Goal: Task Accomplishment & Management: Manage account settings

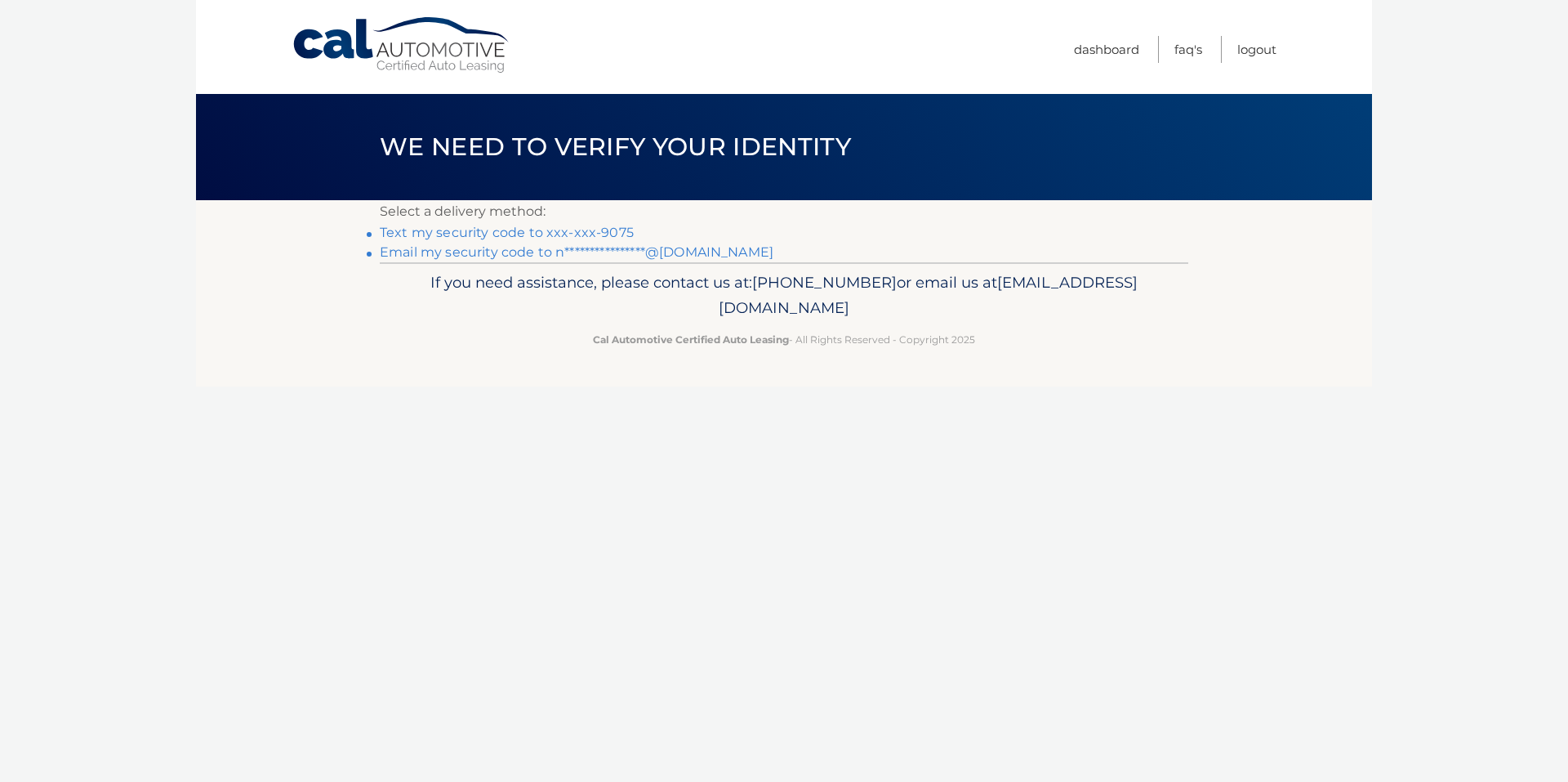
click at [547, 233] on link "Text my security code to xxx-xxx-9075" at bounding box center [506, 232] width 254 height 16
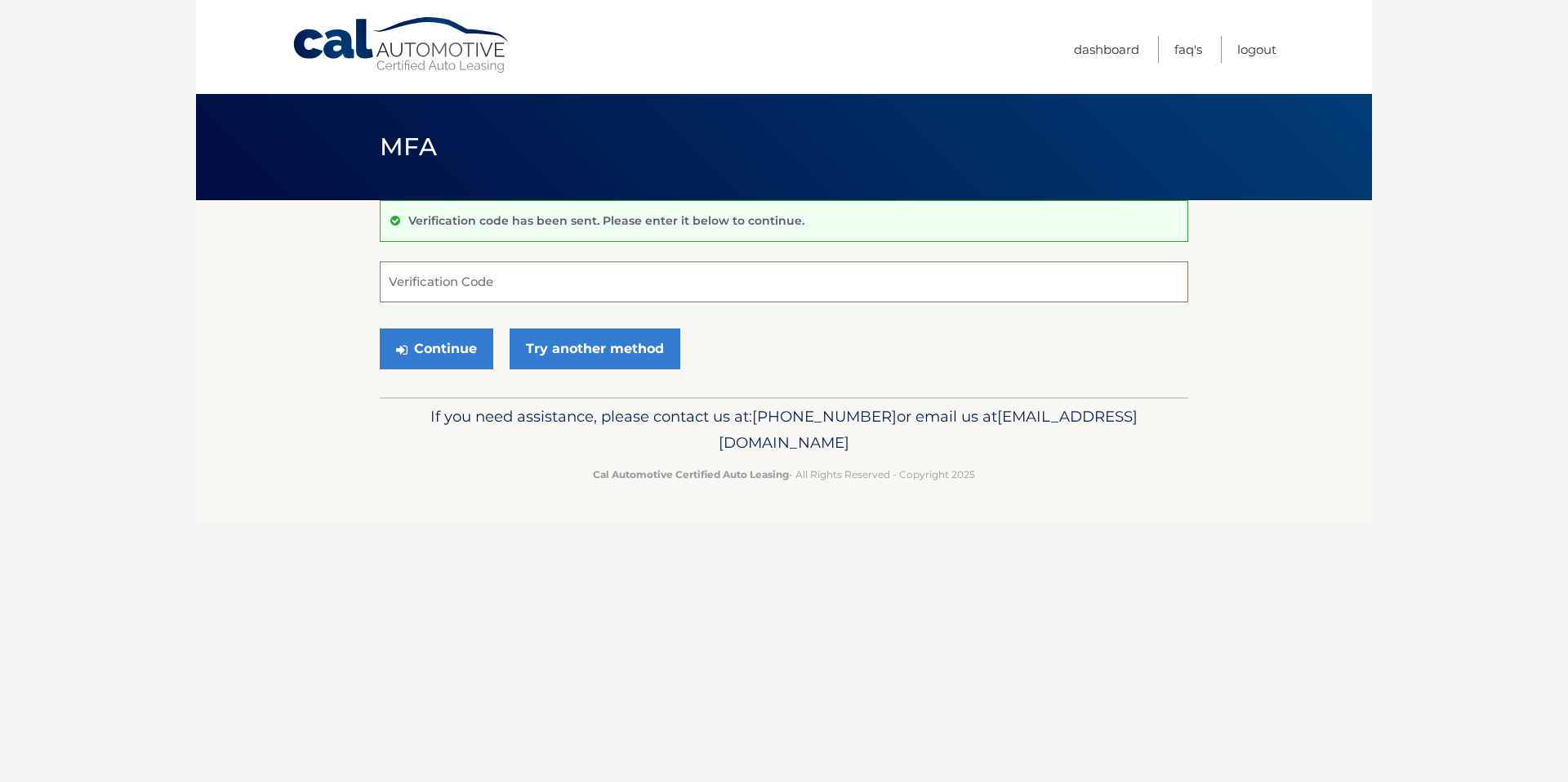
click at [567, 290] on input "Verification Code" at bounding box center [784, 281] width 808 height 41
type input "132559"
click at [458, 360] on button "Continue" at bounding box center [436, 348] width 114 height 41
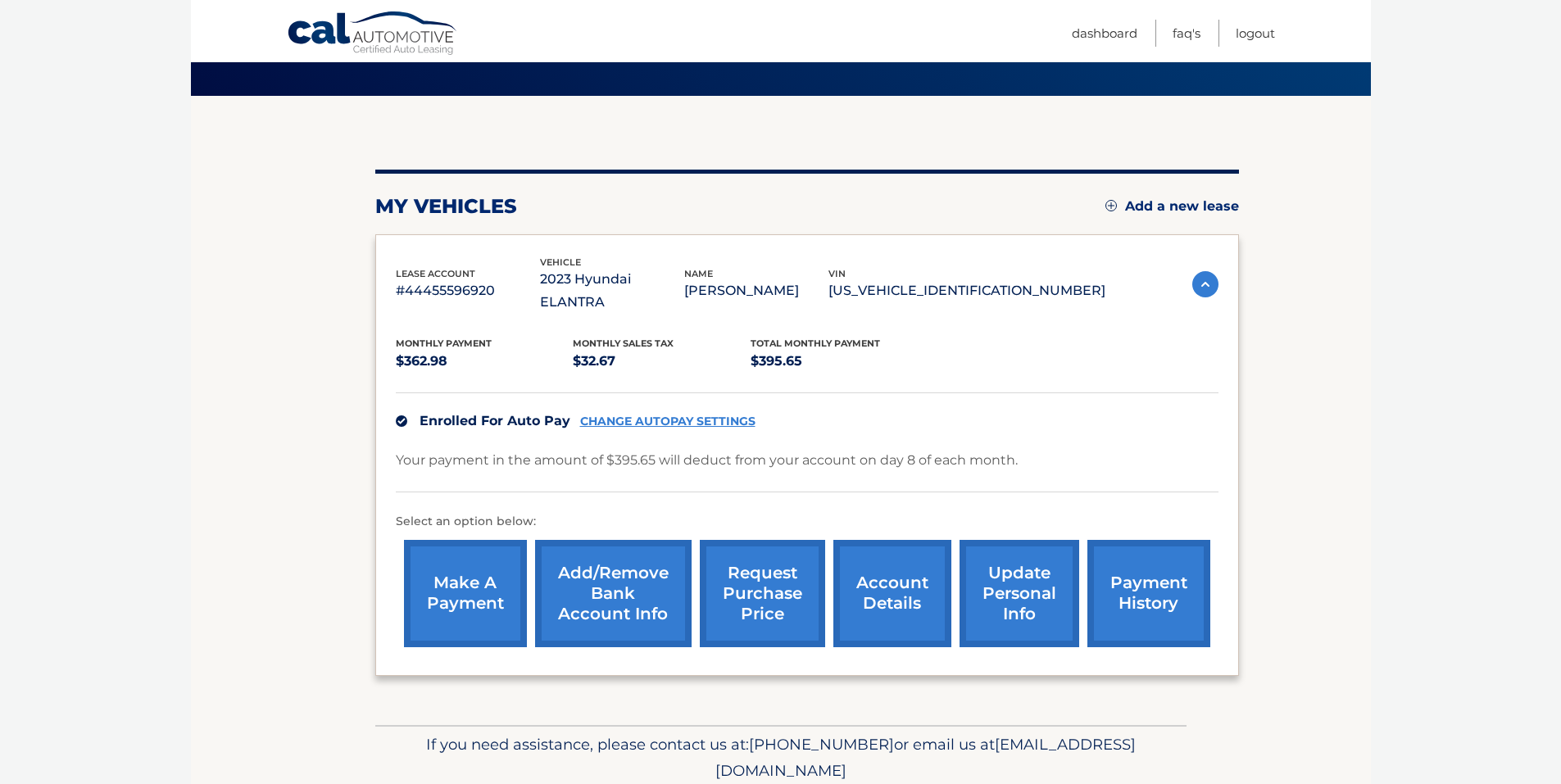
scroll to position [64, 0]
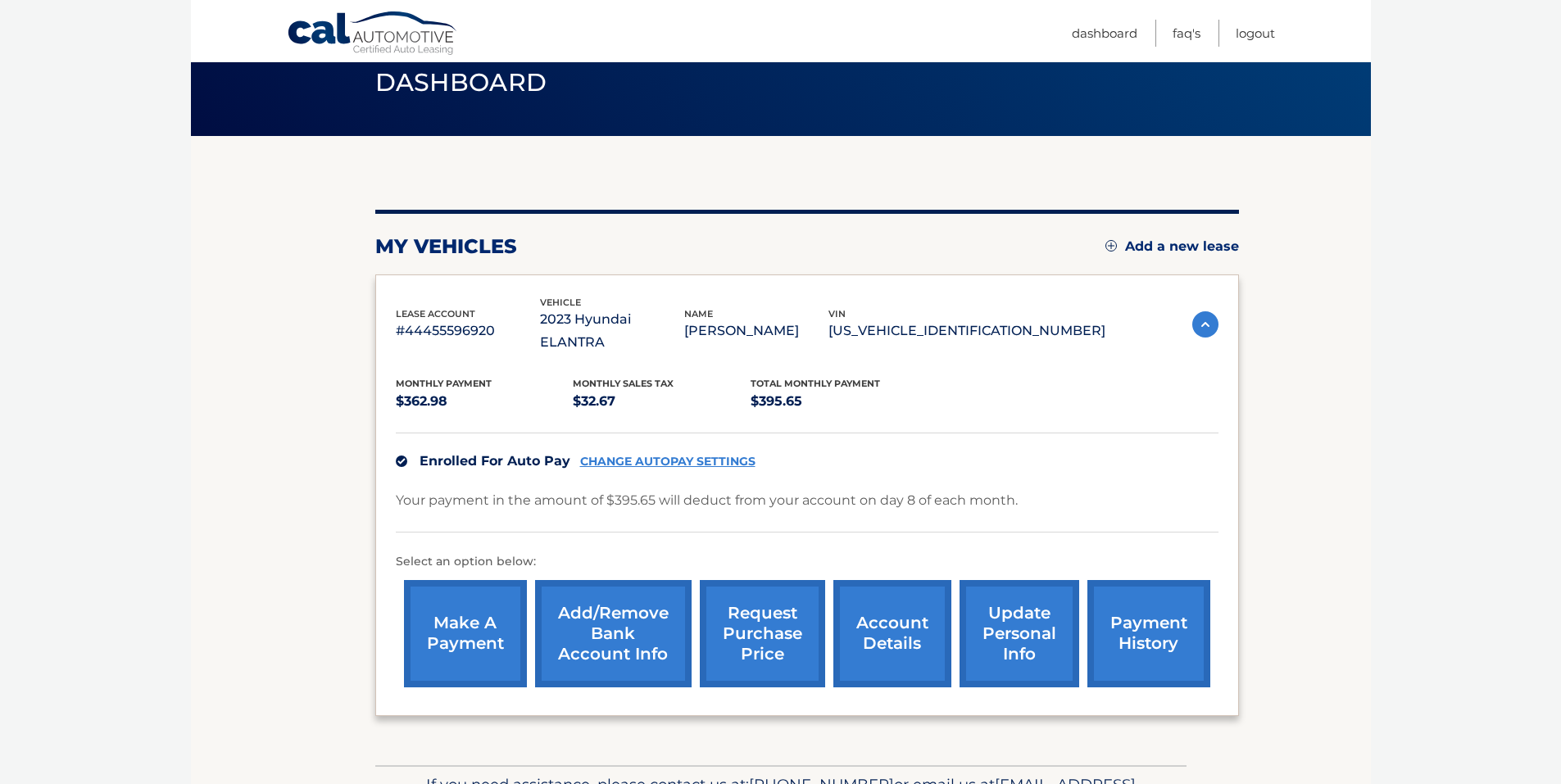
click at [1203, 317] on img at bounding box center [1205, 324] width 26 height 26
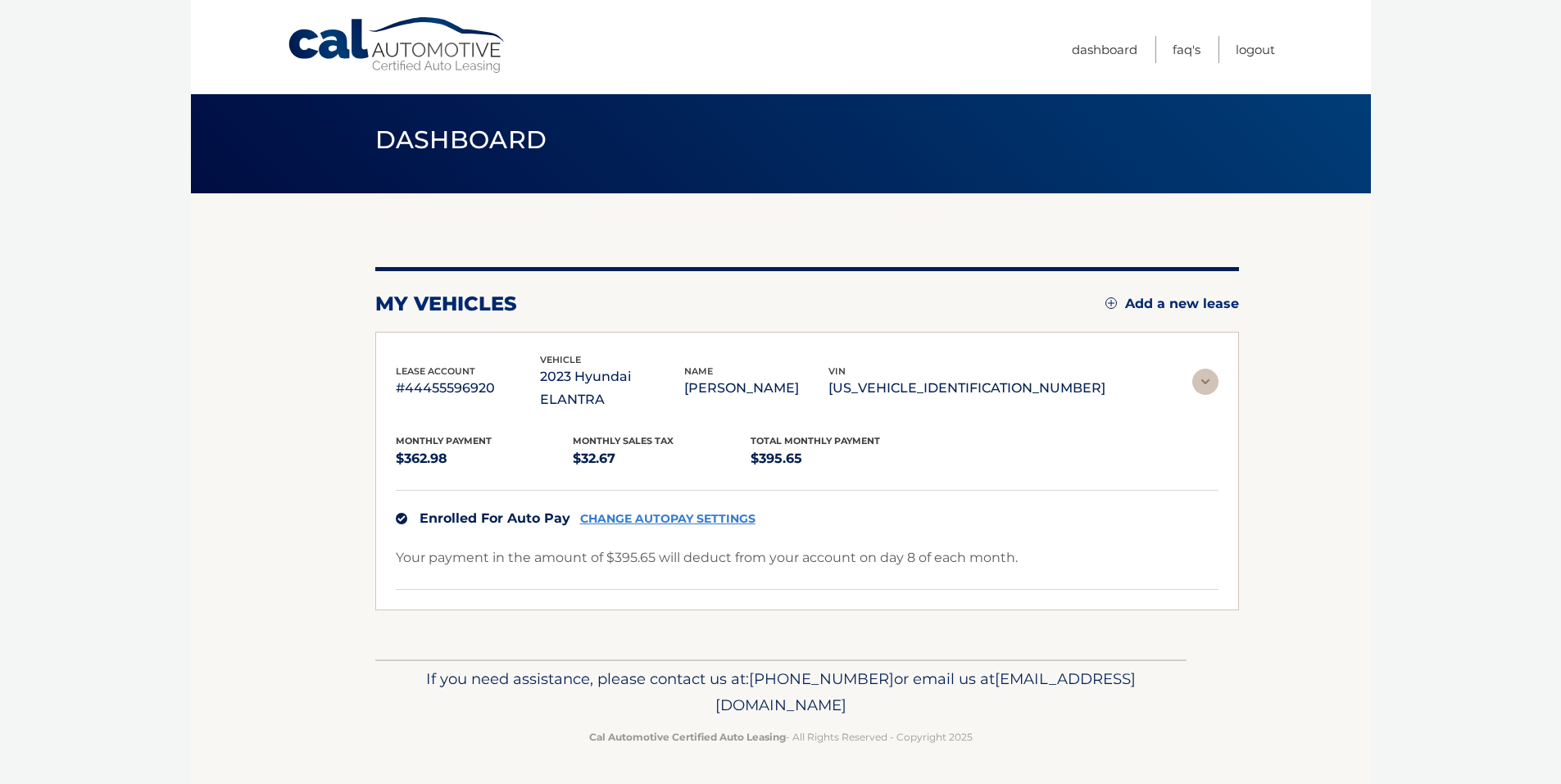
scroll to position [0, 0]
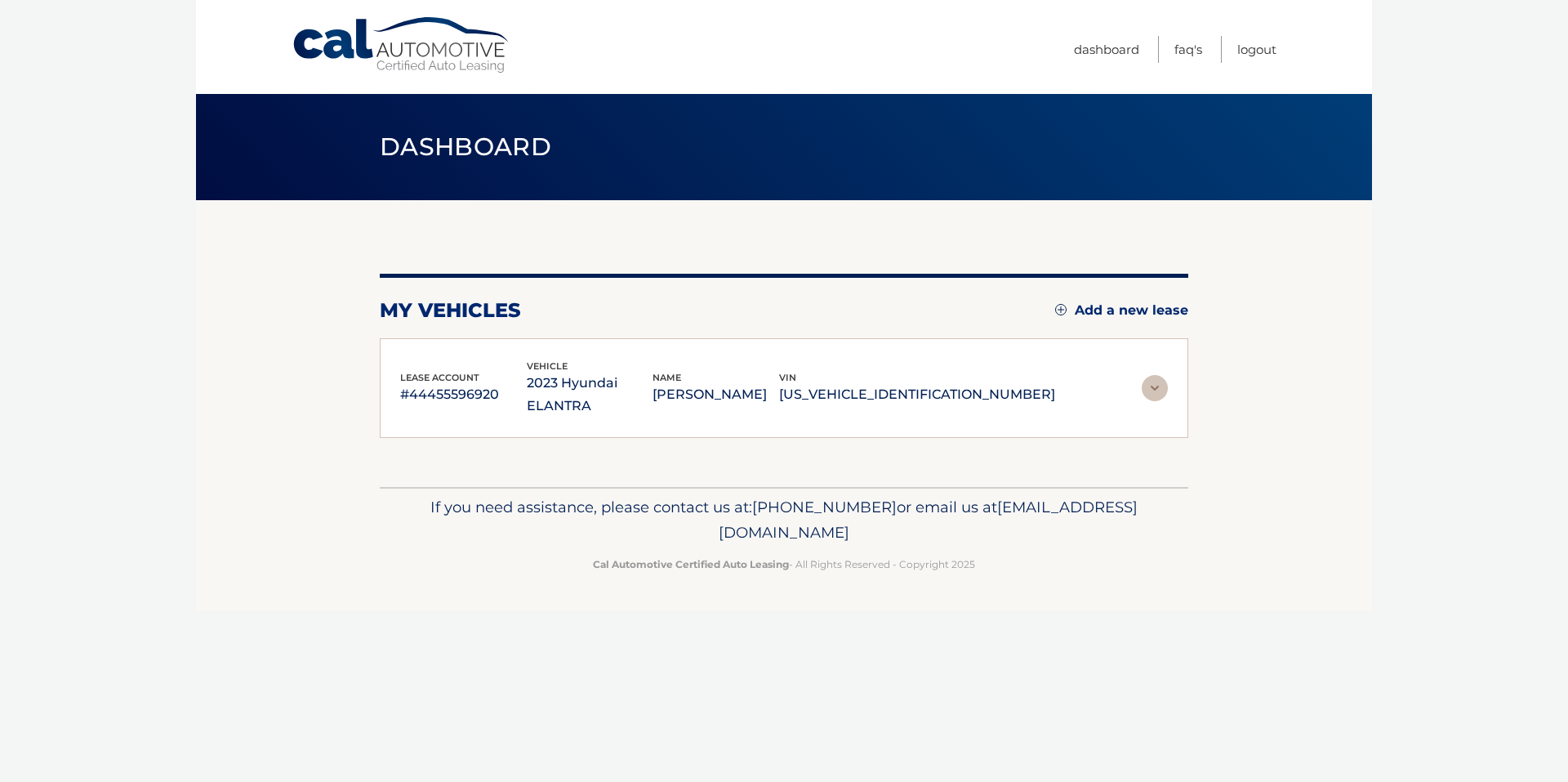
click at [1144, 375] on img at bounding box center [1154, 388] width 26 height 26
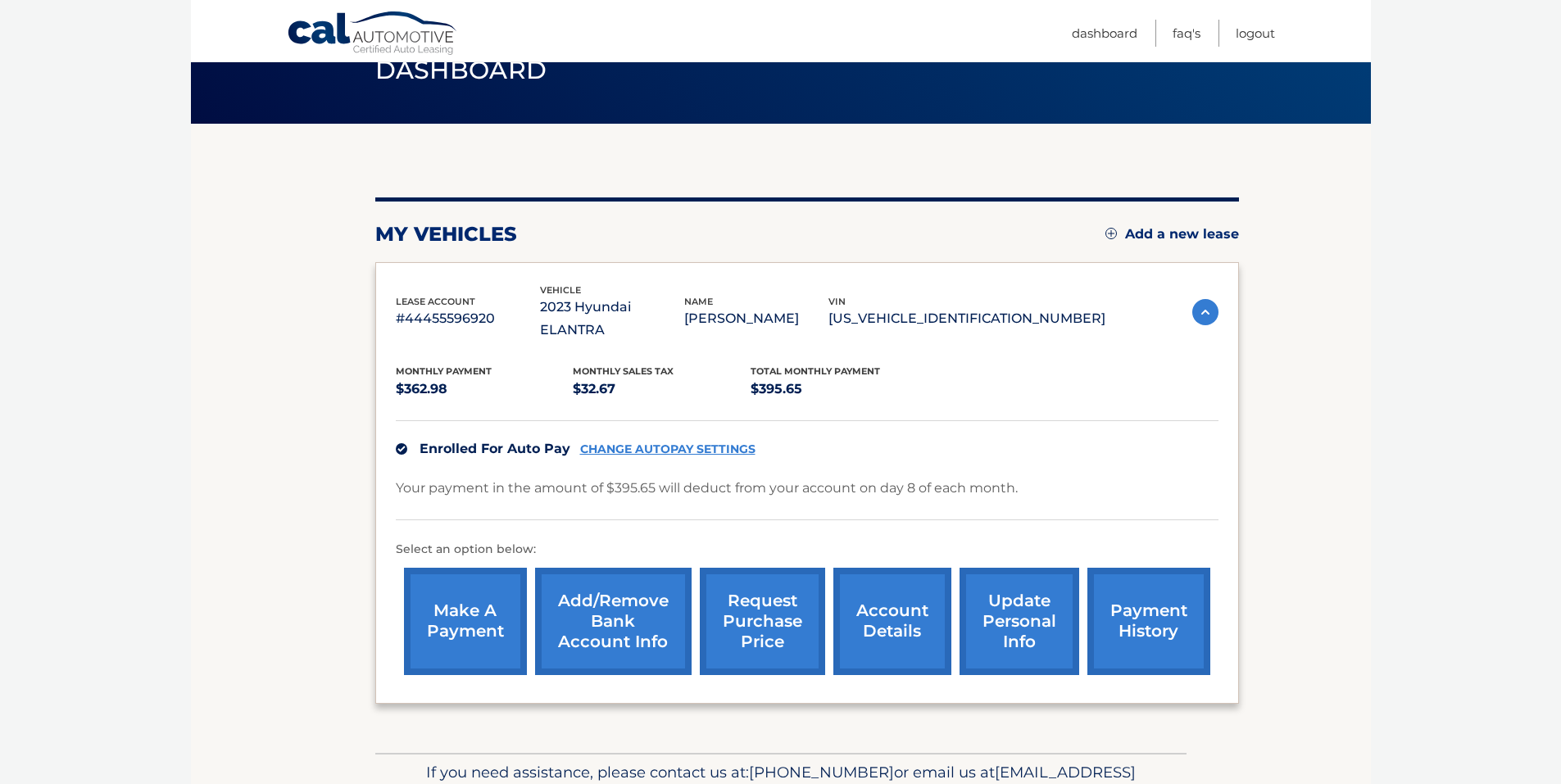
scroll to position [147, 0]
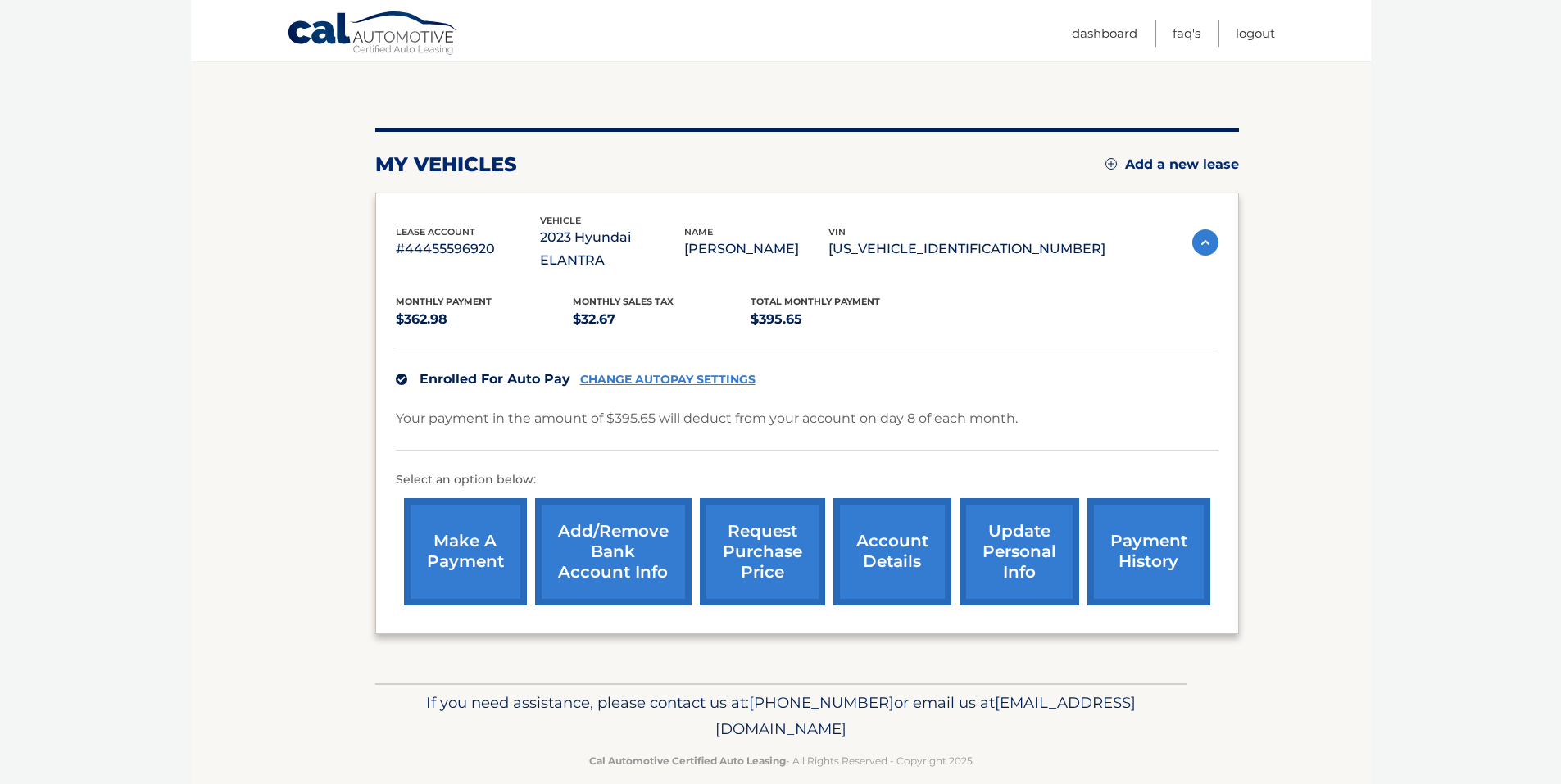
click at [1020, 539] on link "update personal info" at bounding box center [1020, 551] width 120 height 107
click at [906, 551] on link "account details" at bounding box center [892, 551] width 118 height 107
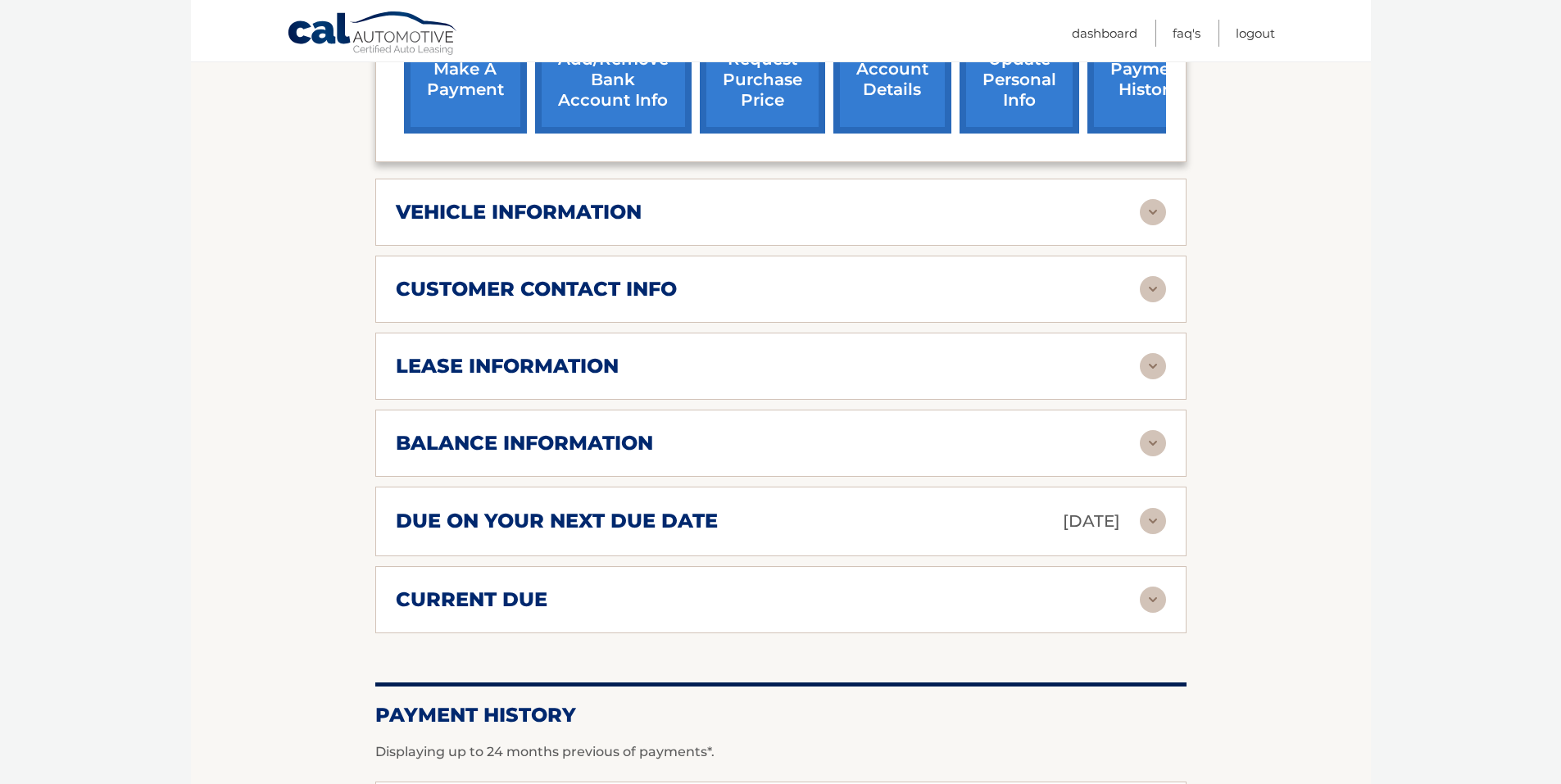
scroll to position [655, 0]
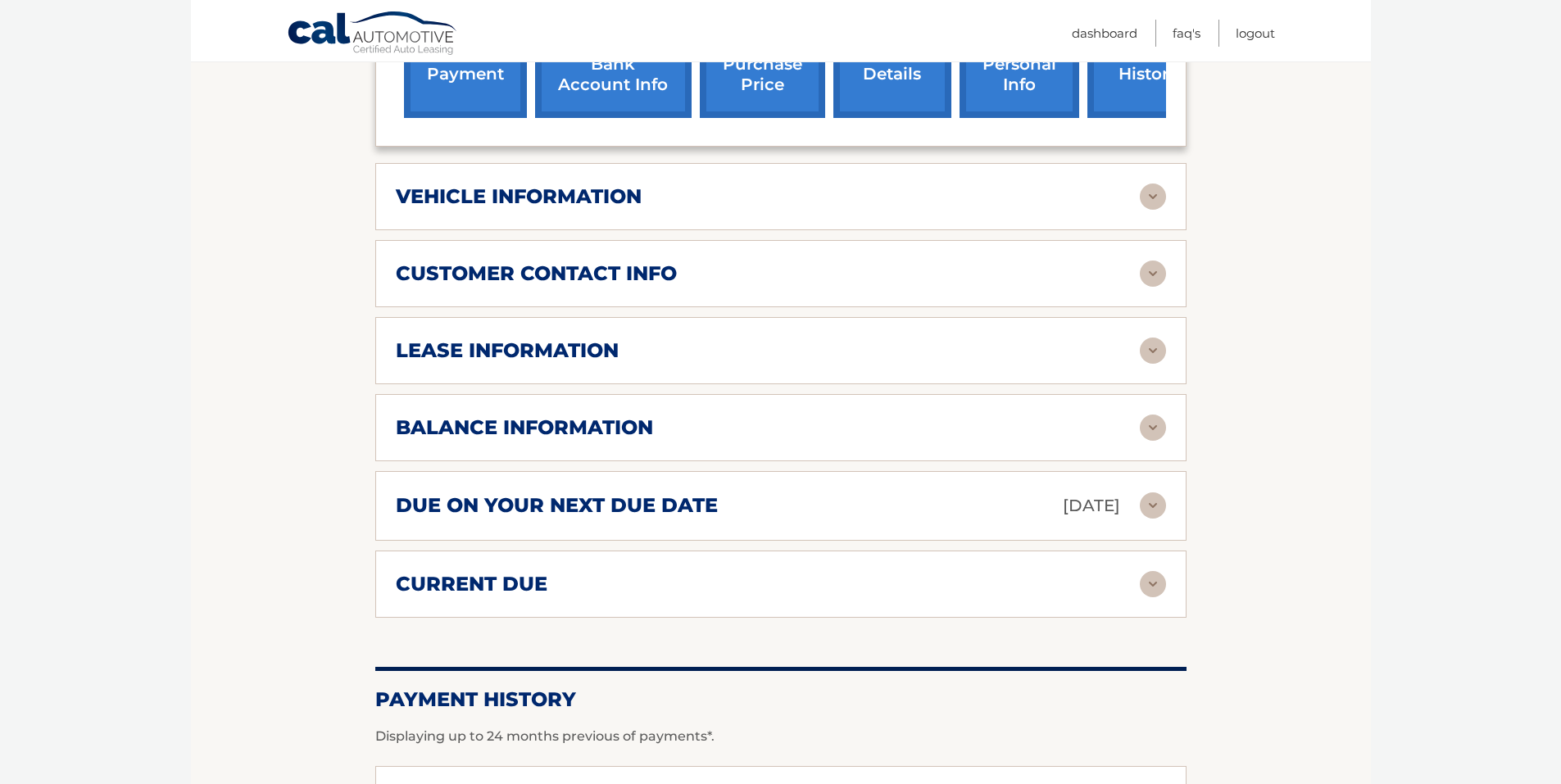
click at [1147, 183] on img at bounding box center [1153, 196] width 26 height 26
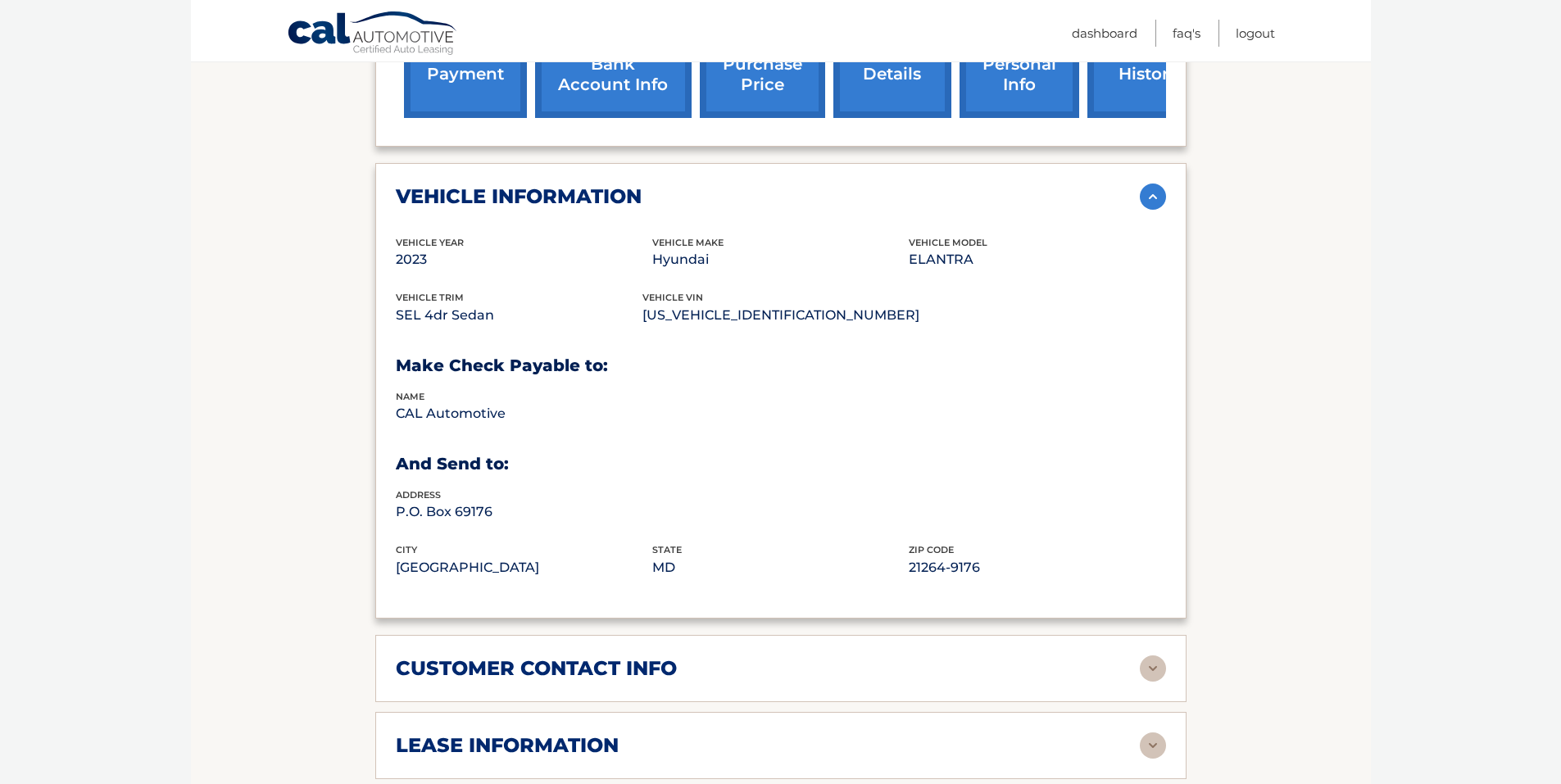
click at [1147, 183] on img at bounding box center [1153, 196] width 26 height 26
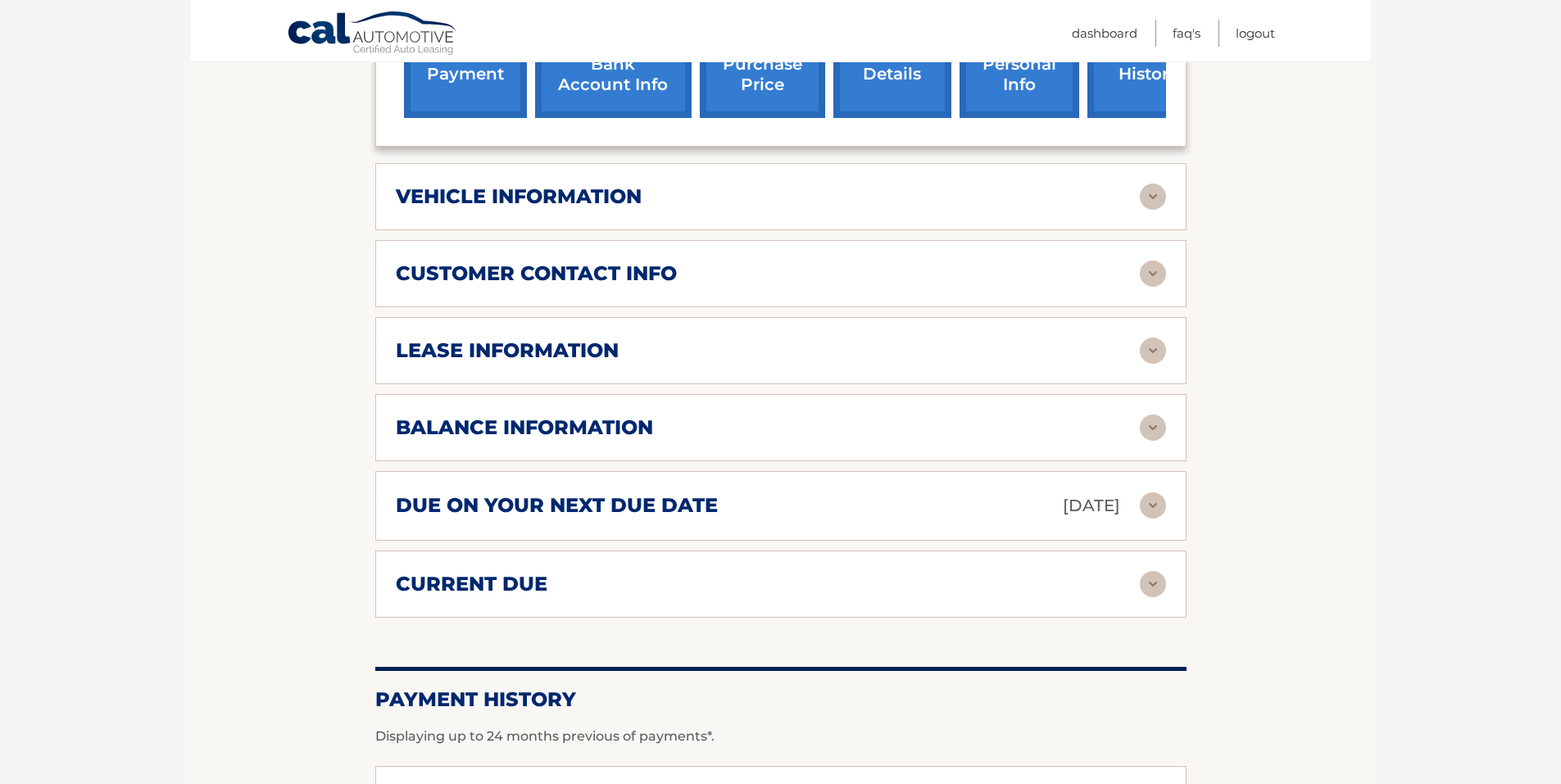
click at [1128, 338] on div "lease information" at bounding box center [768, 350] width 744 height 25
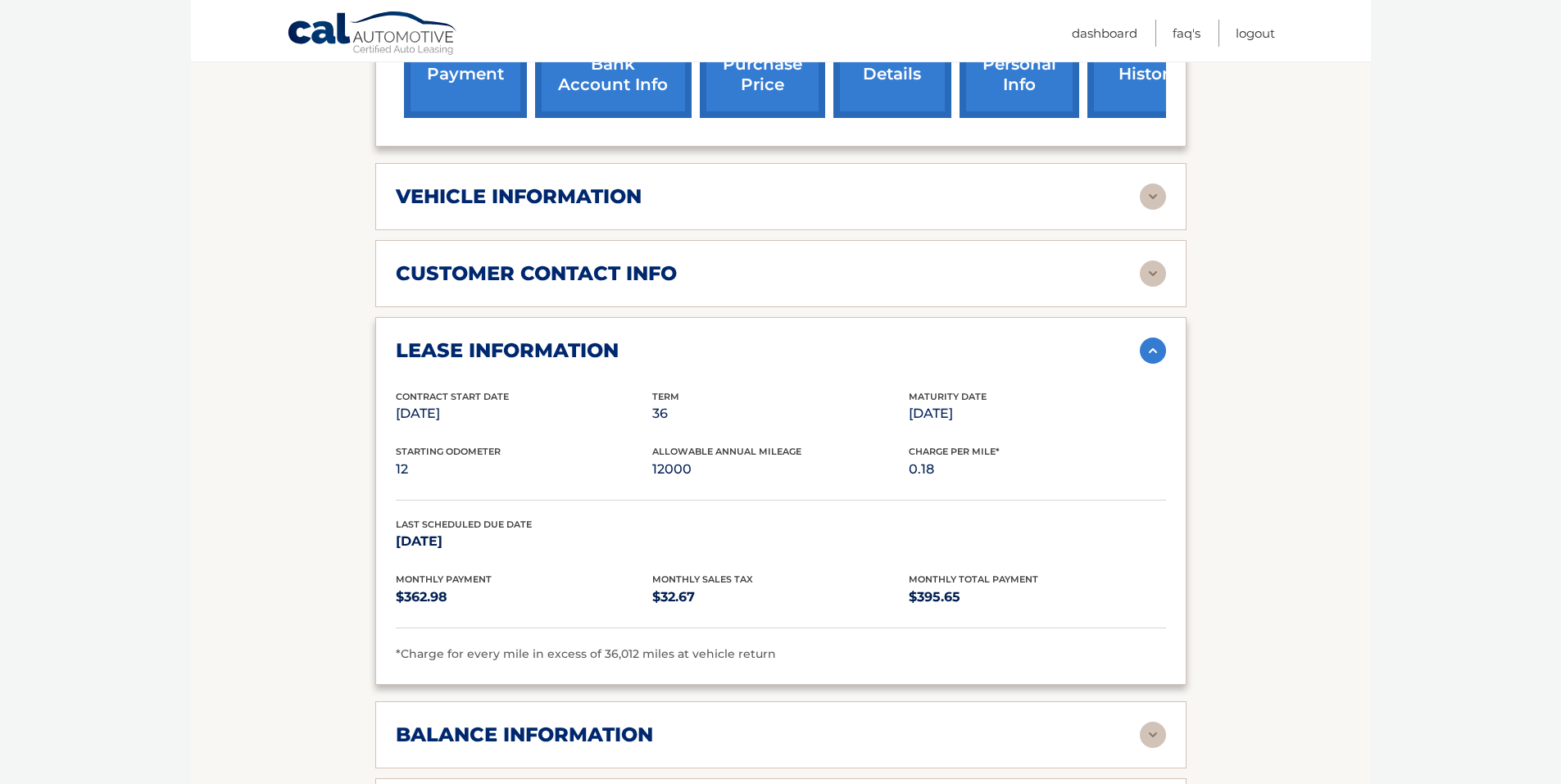
click at [1128, 338] on div "lease information" at bounding box center [768, 350] width 744 height 25
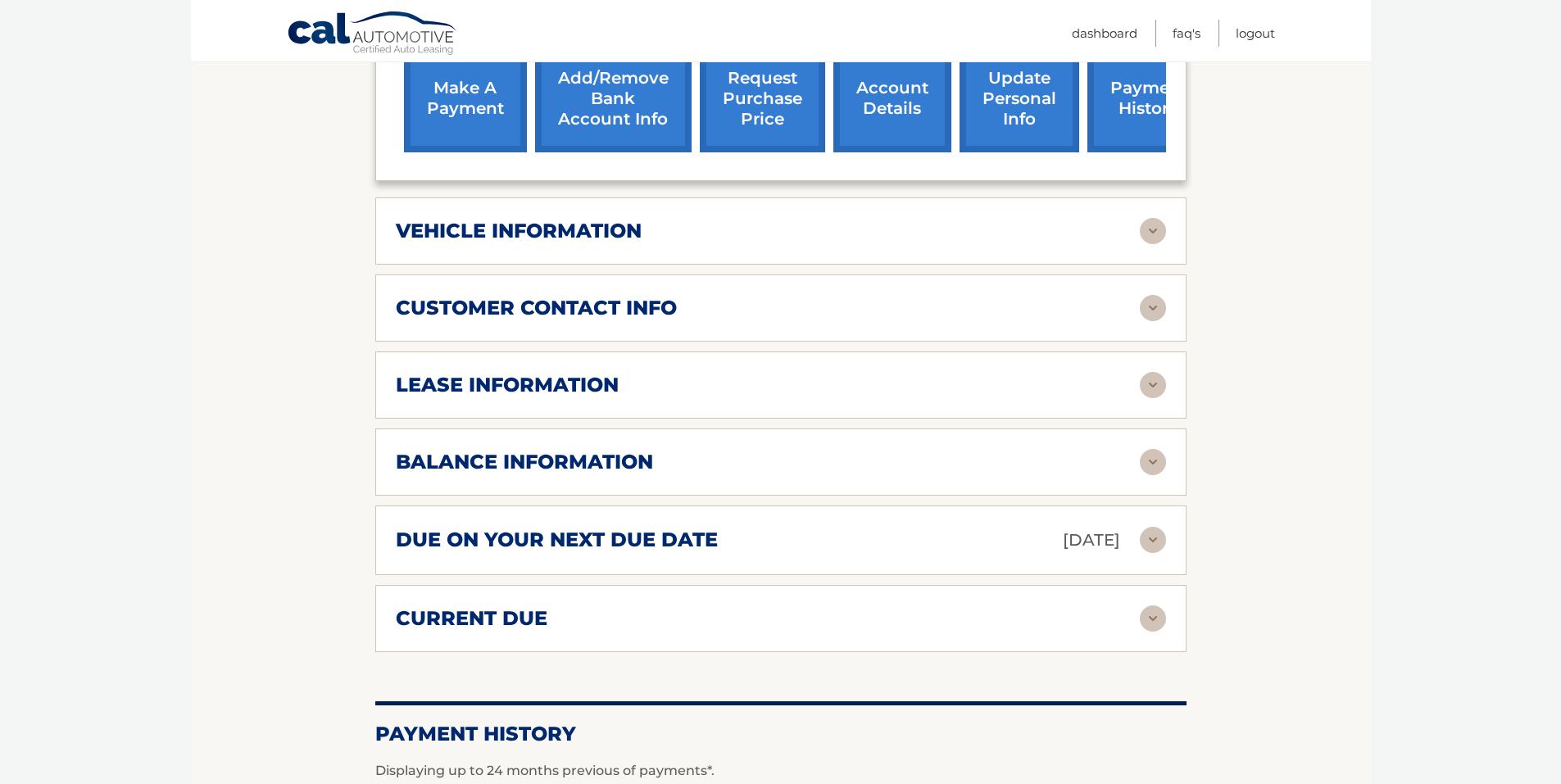
scroll to position [287, 0]
